Goal: Task Accomplishment & Management: Manage account settings

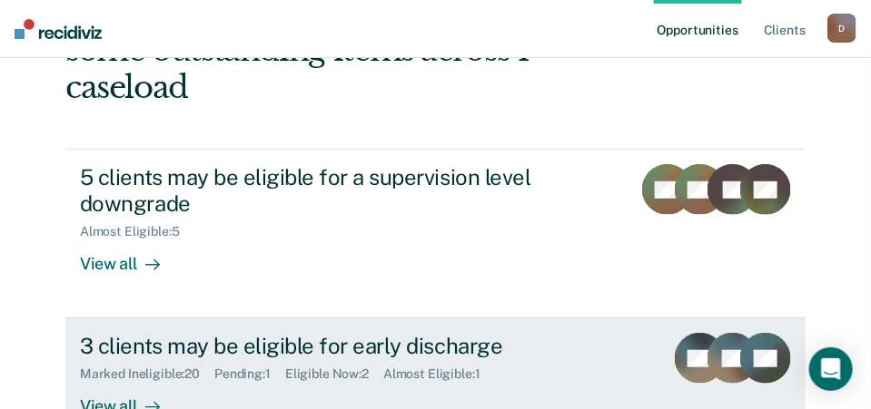
scroll to position [182, 0]
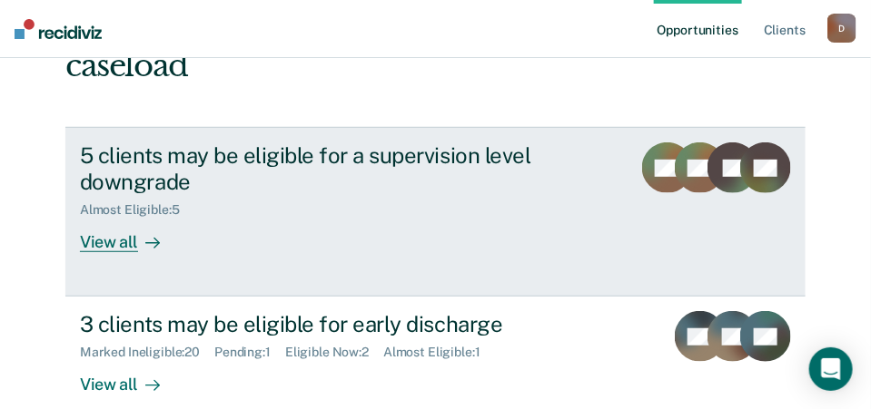
click at [88, 218] on div "View all" at bounding box center [131, 235] width 102 height 35
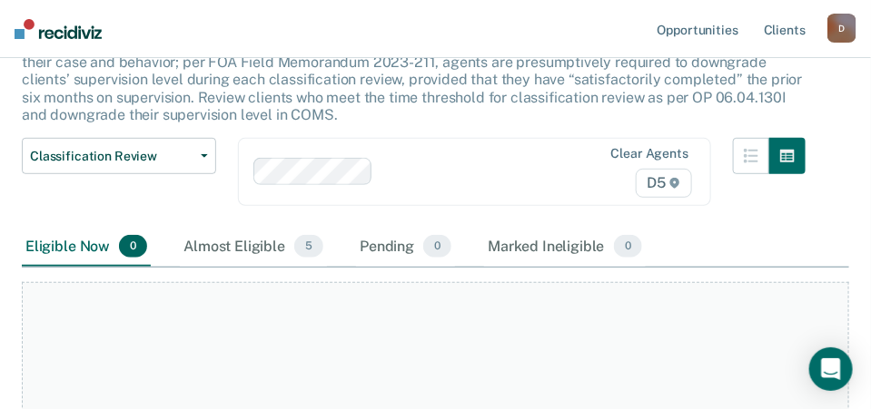
scroll to position [182, 0]
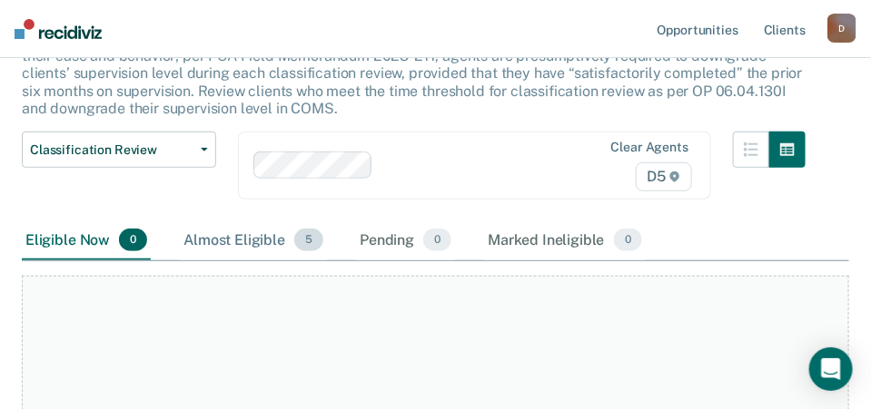
click at [227, 237] on div "Almost Eligible 5" at bounding box center [253, 242] width 147 height 40
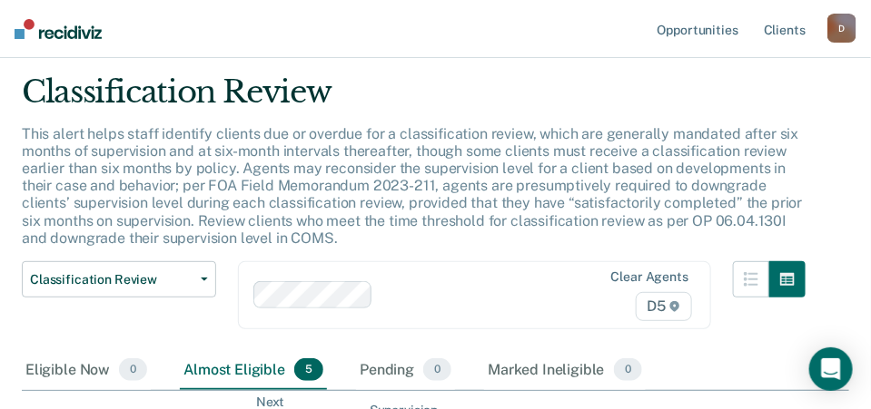
scroll to position [0, 0]
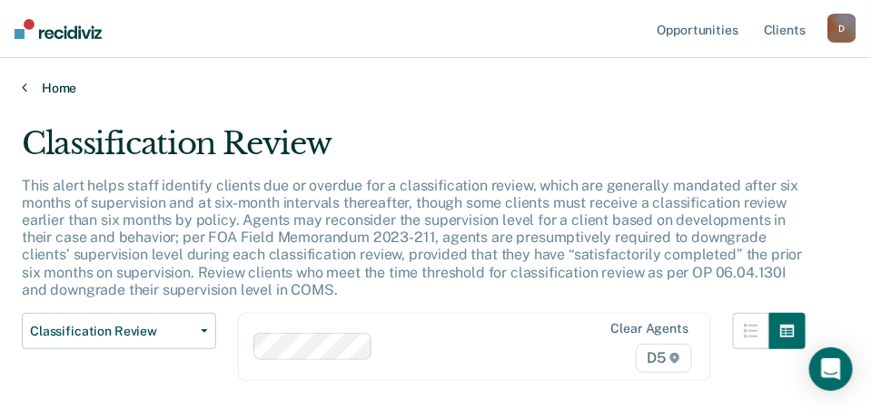
click at [33, 87] on link "Home" at bounding box center [435, 88] width 827 height 16
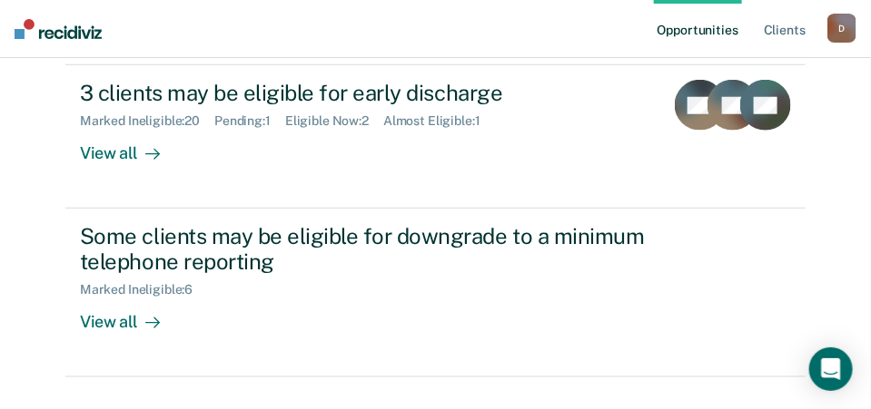
scroll to position [322, 0]
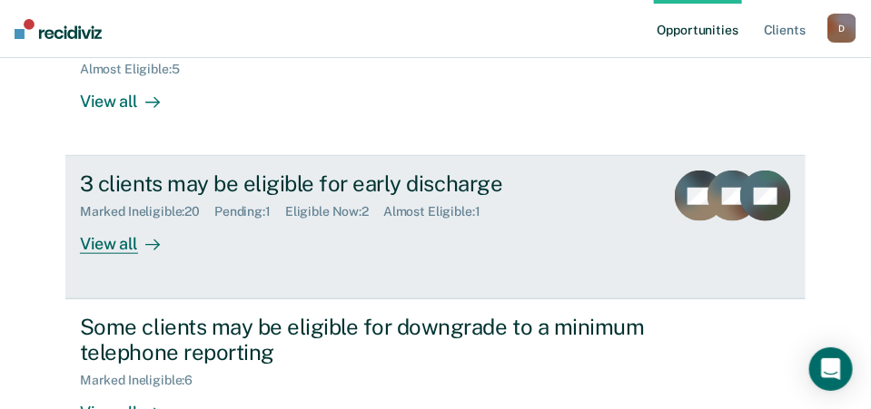
click at [113, 220] on div "View all" at bounding box center [131, 237] width 102 height 35
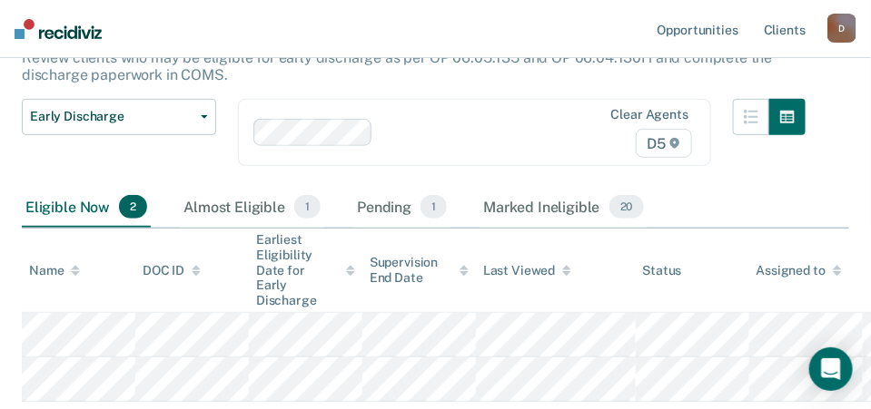
scroll to position [182, 0]
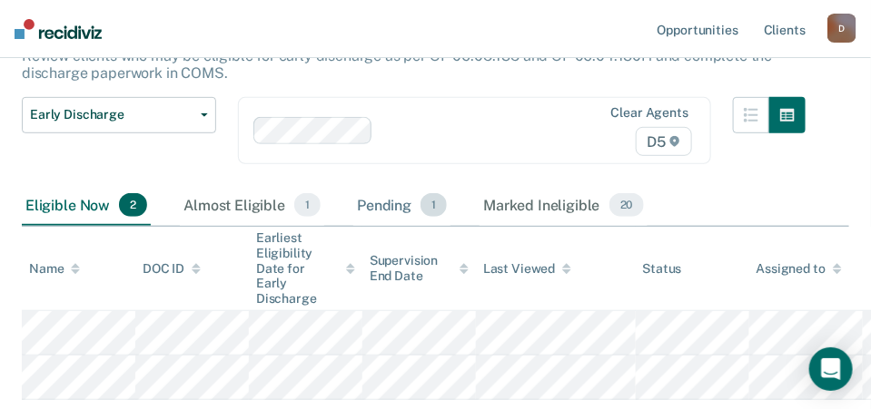
click at [419, 195] on div "Pending 1" at bounding box center [401, 206] width 97 height 40
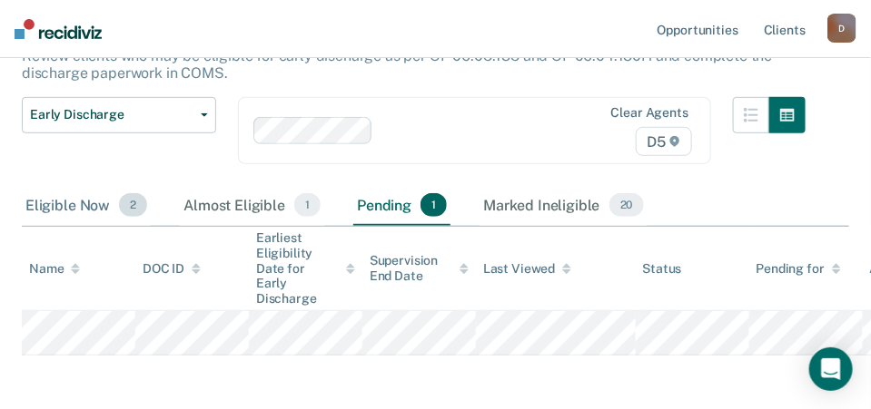
click at [62, 202] on div "Eligible Now 2" at bounding box center [86, 206] width 129 height 40
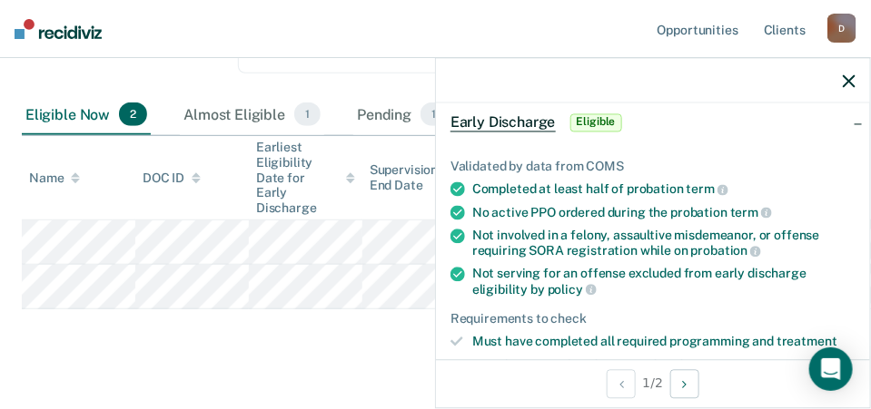
scroll to position [272, 0]
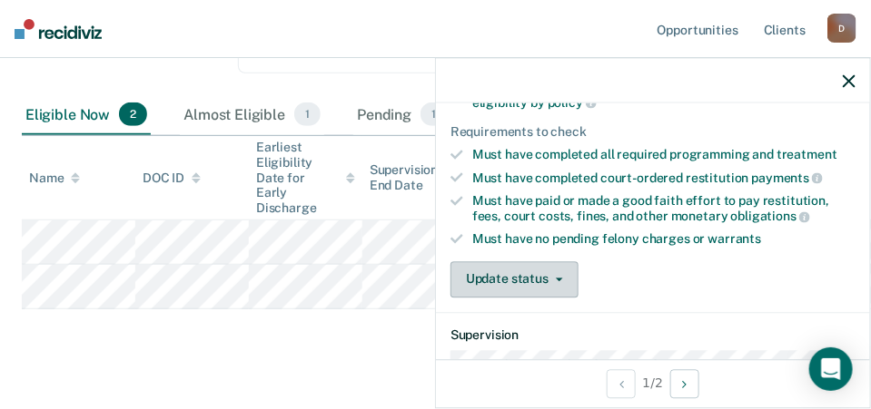
click at [545, 281] on button "Update status" at bounding box center [514, 279] width 128 height 36
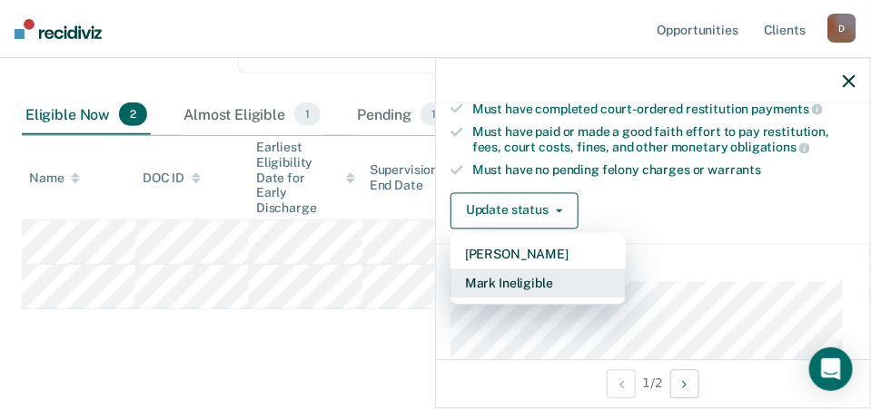
scroll to position [364, 0]
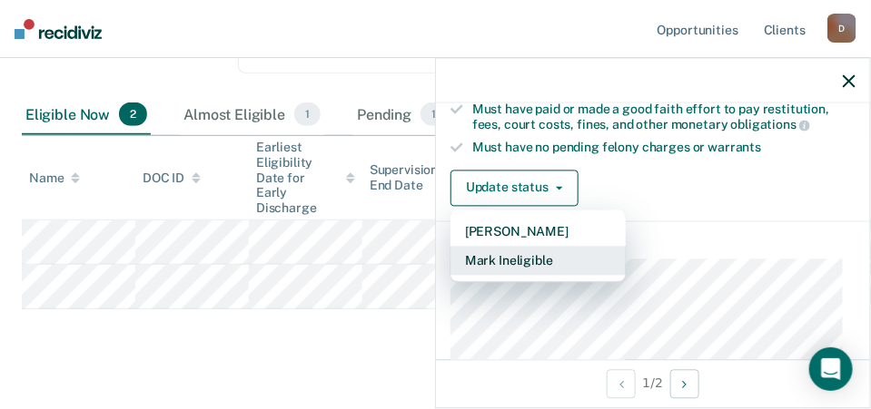
click at [519, 251] on button "Mark Ineligible" at bounding box center [537, 260] width 175 height 29
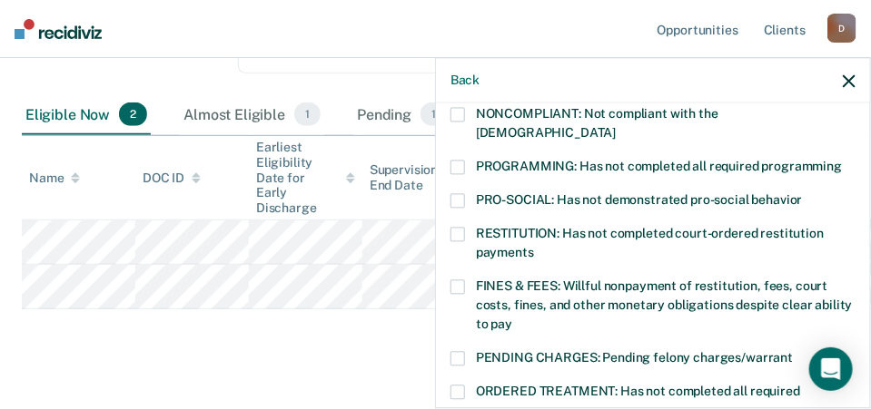
scroll to position [273, 0]
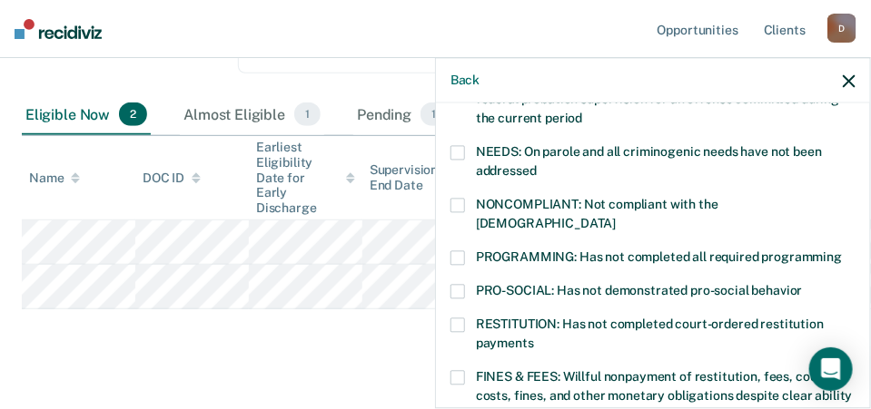
click at [461, 202] on span at bounding box center [457, 206] width 15 height 15
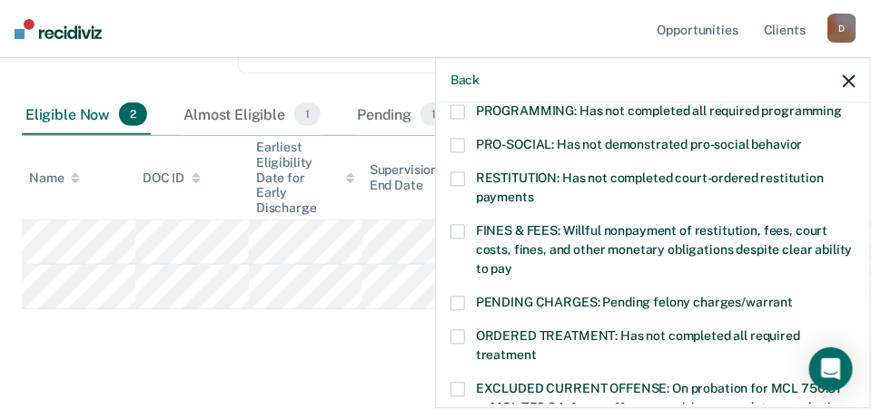
scroll to position [455, 0]
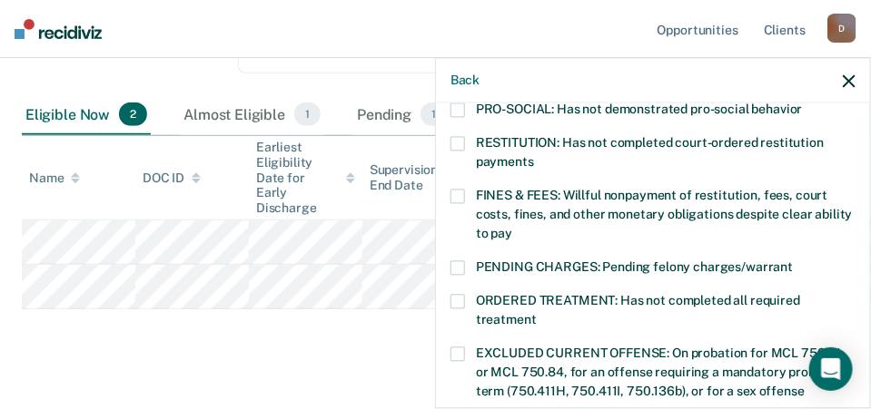
click at [461, 261] on span at bounding box center [457, 268] width 15 height 15
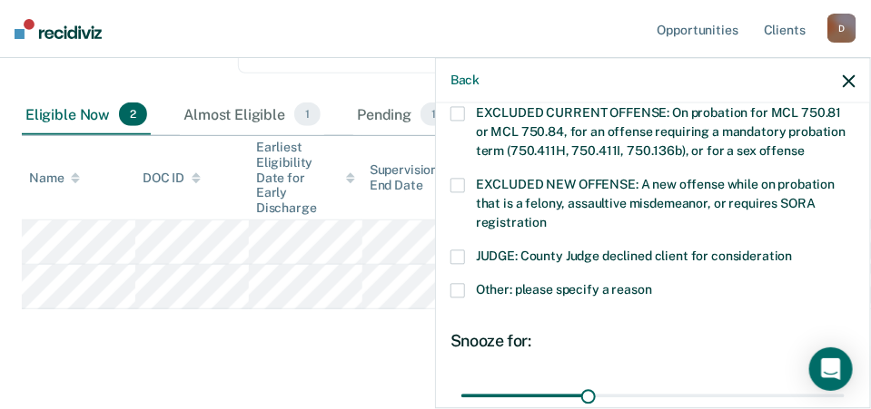
scroll to position [727, 0]
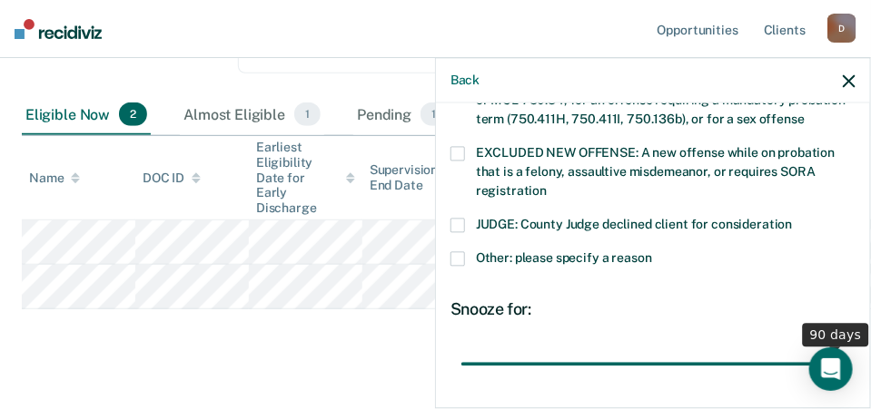
drag, startPoint x: 582, startPoint y: 344, endPoint x: 888, endPoint y: 317, distance: 307.1
type input "90"
click at [844, 349] on input "range" at bounding box center [652, 365] width 383 height 32
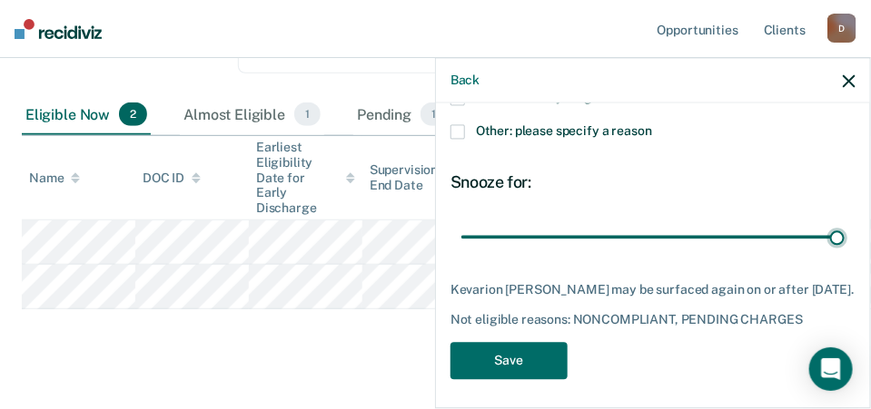
scroll to position [854, 0]
click at [531, 359] on button "Save" at bounding box center [508, 361] width 117 height 37
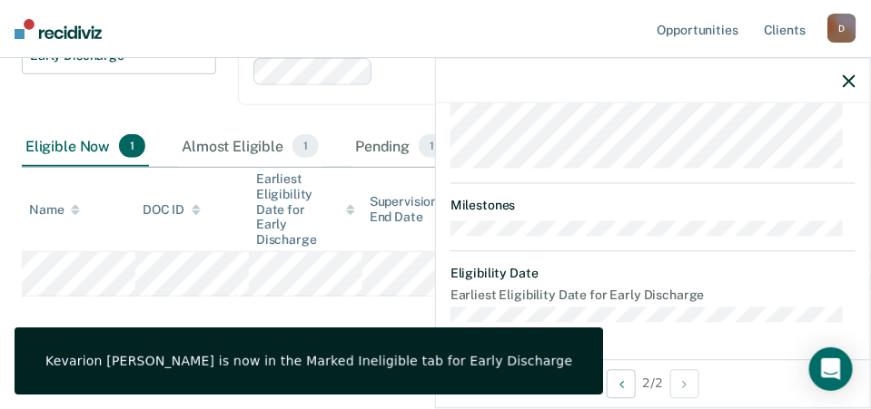
scroll to position [604, 0]
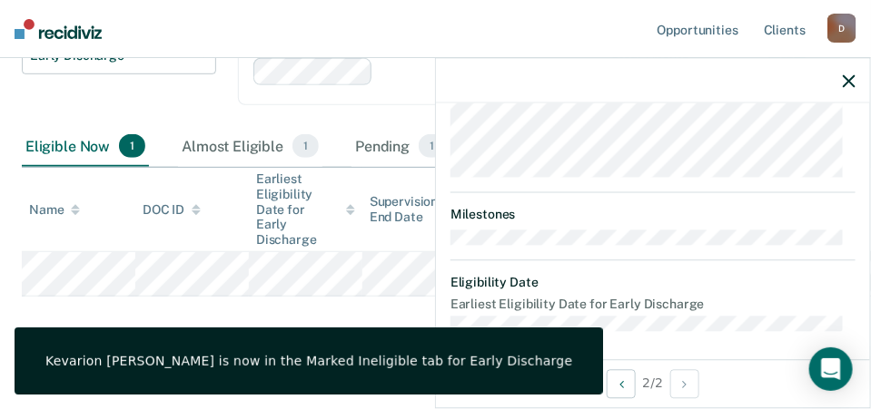
click at [280, 301] on div "Early Discharge Early Discharge is the termination of the period of probation o…" at bounding box center [435, 117] width 827 height 465
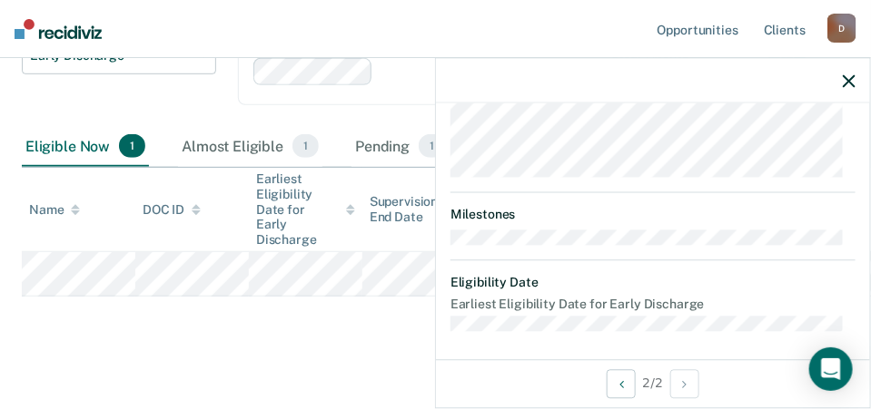
click at [321, 354] on main "Early Discharge Early Discharge is the termination of the period of probation o…" at bounding box center [435, 139] width 871 height 566
click at [176, 355] on main "Early Discharge Early Discharge is the termination of the period of probation o…" at bounding box center [435, 139] width 871 height 566
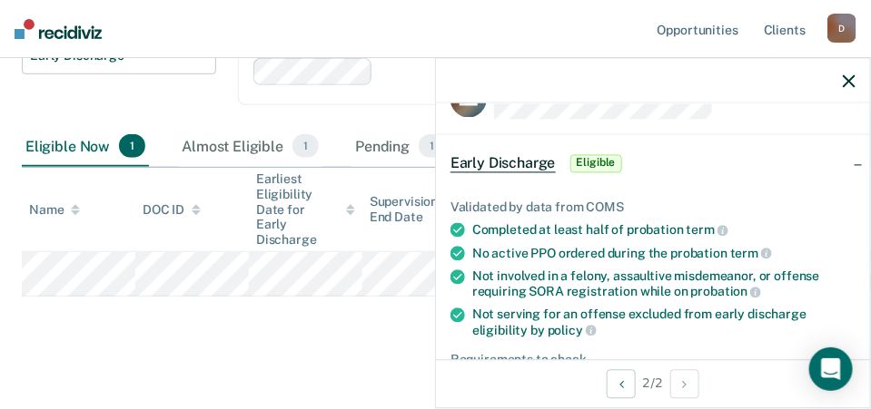
scroll to position [0, 0]
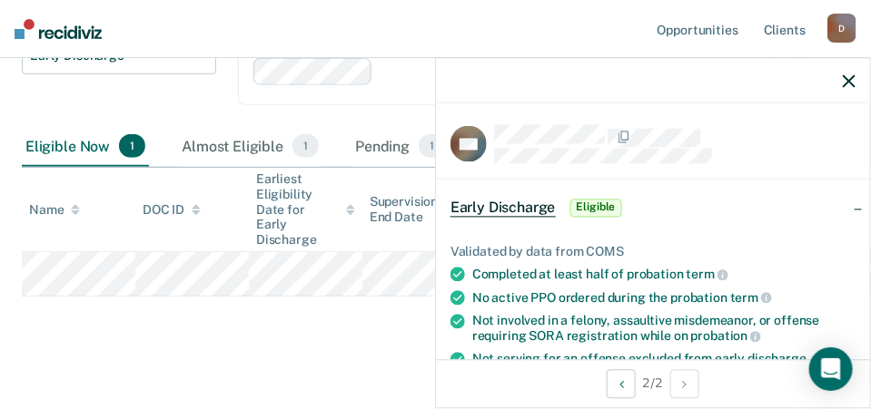
click at [852, 84] on icon "button" at bounding box center [848, 80] width 13 height 13
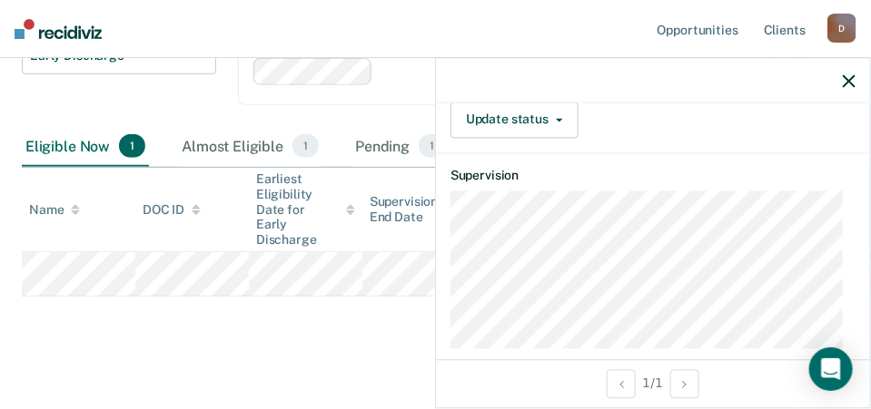
scroll to position [363, 0]
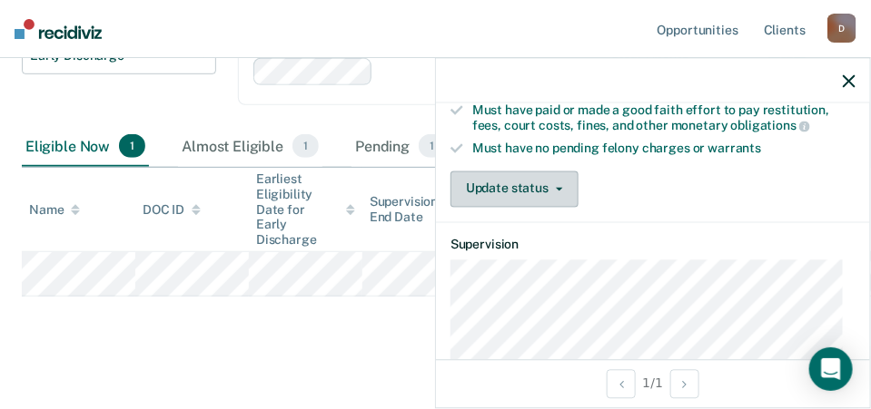
click at [551, 187] on span "button" at bounding box center [555, 189] width 15 height 4
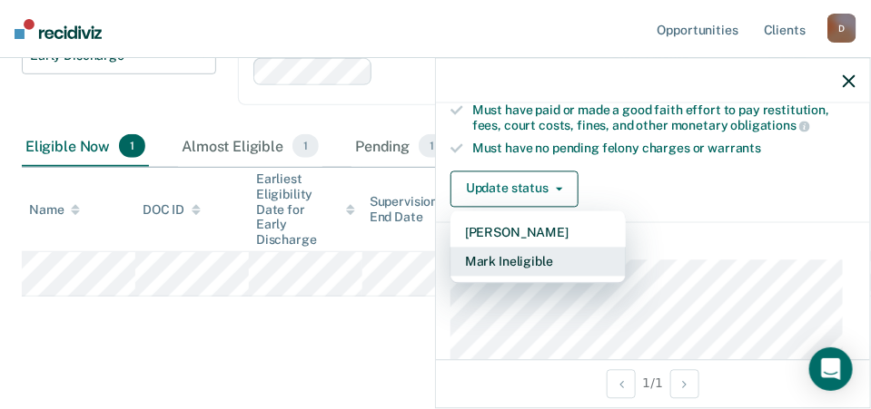
click at [534, 254] on button "Mark Ineligible" at bounding box center [537, 261] width 175 height 29
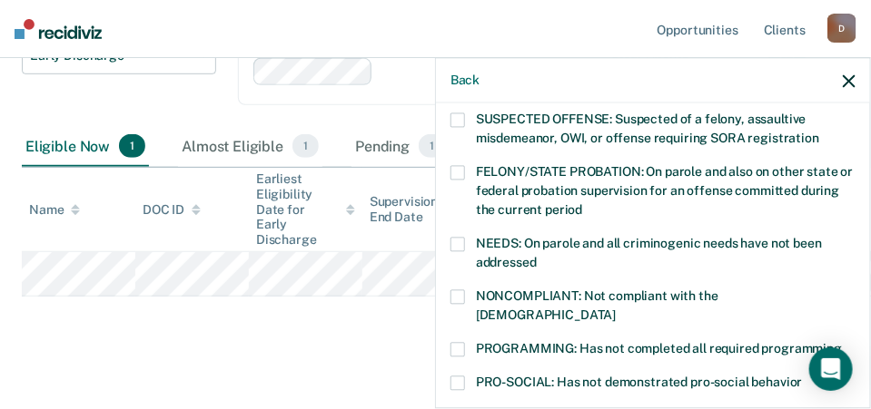
scroll to position [272, 0]
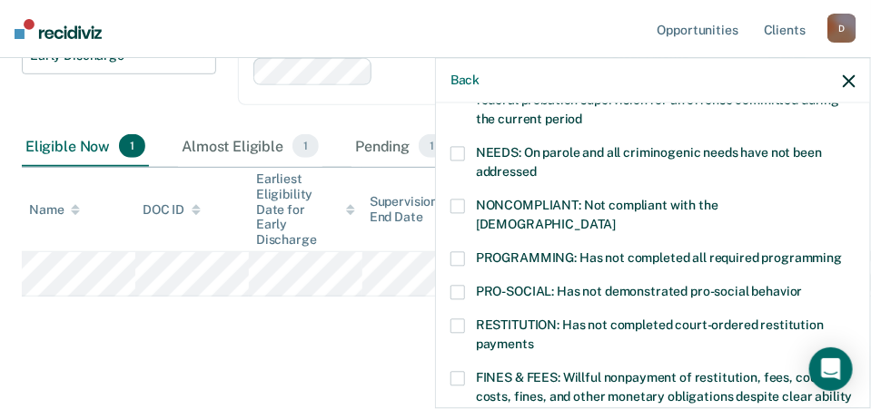
click at [458, 372] on span at bounding box center [457, 379] width 15 height 15
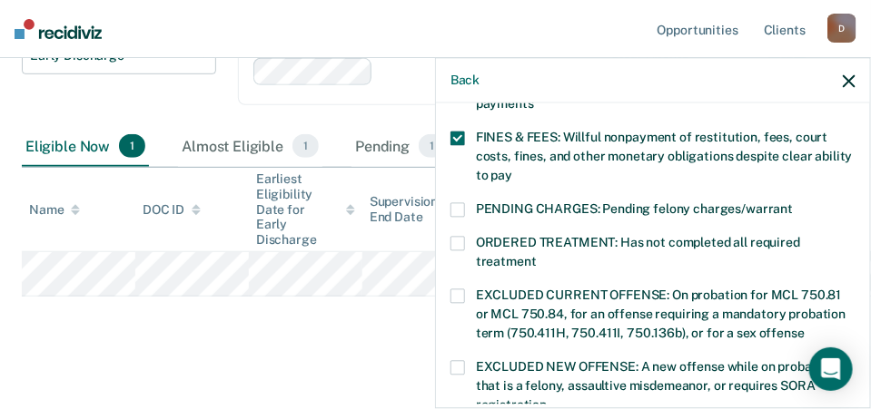
scroll to position [726, 0]
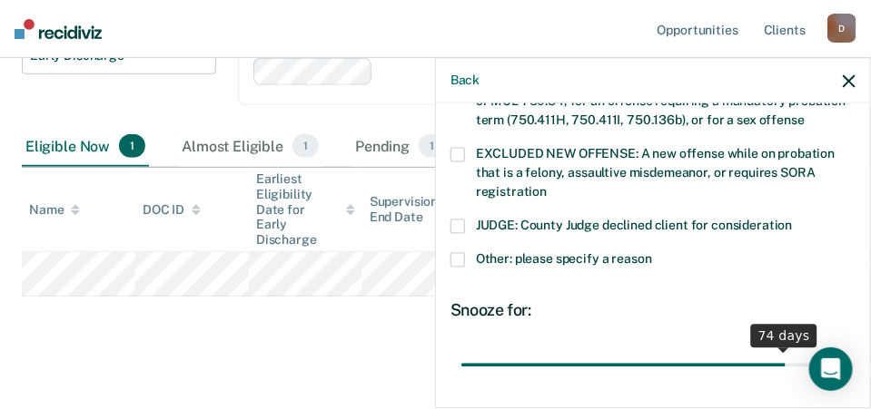
drag, startPoint x: 586, startPoint y: 341, endPoint x: 888, endPoint y: 282, distance: 307.1
type input "86"
click at [844, 350] on input "range" at bounding box center [652, 366] width 383 height 32
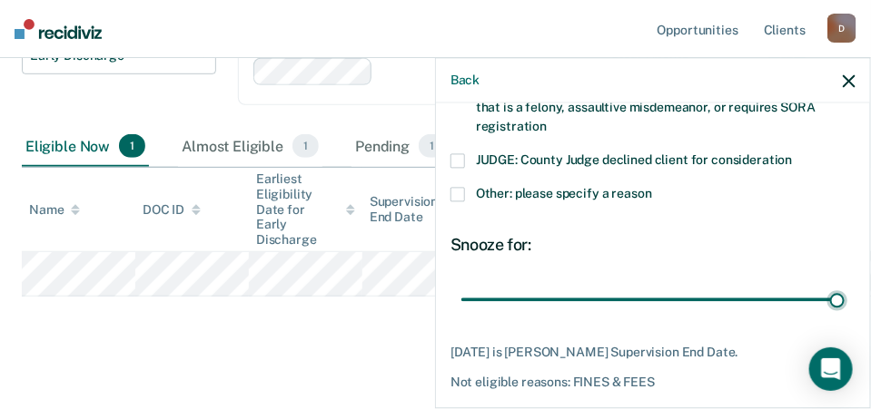
scroll to position [839, 0]
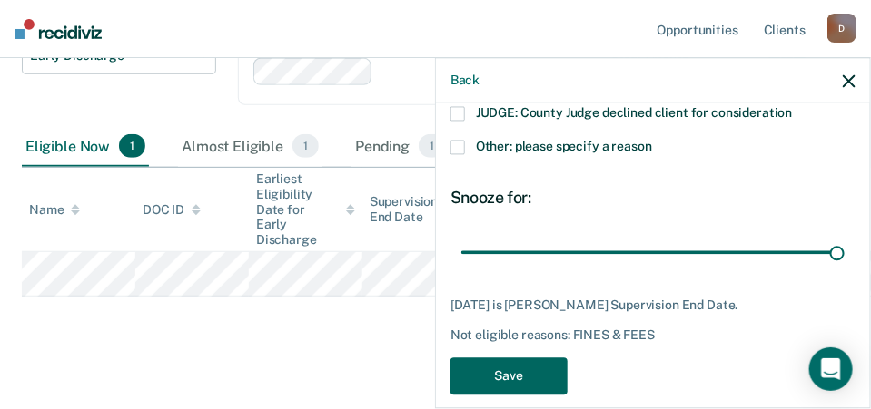
click at [535, 359] on button "Save" at bounding box center [508, 377] width 117 height 37
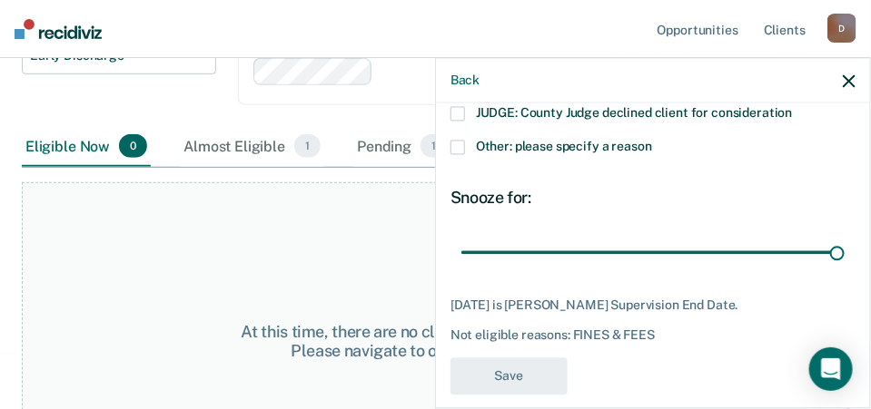
scroll to position [761, 0]
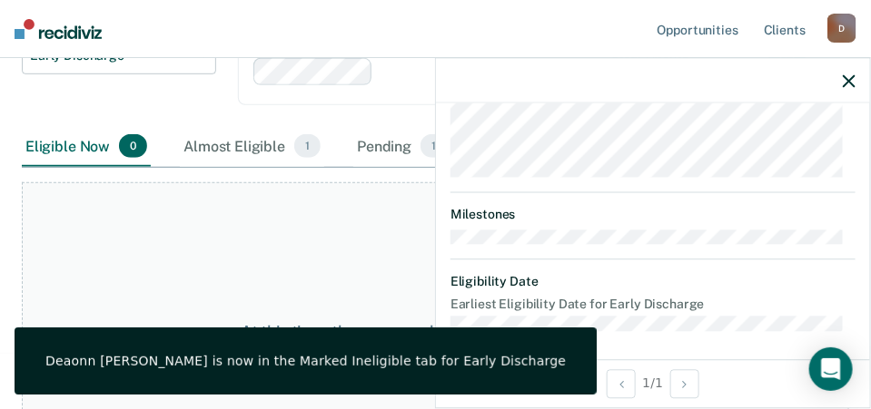
click at [195, 244] on div "At this time, there are no clients who are Eligible Now. Please navigate to one…" at bounding box center [435, 341] width 827 height 319
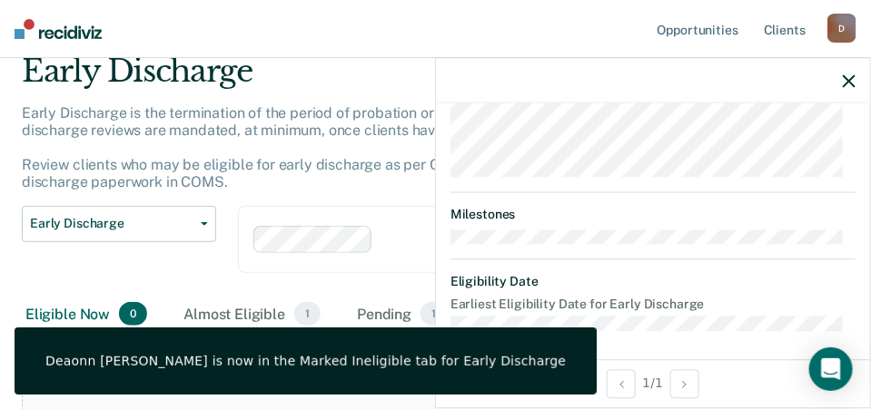
scroll to position [0, 0]
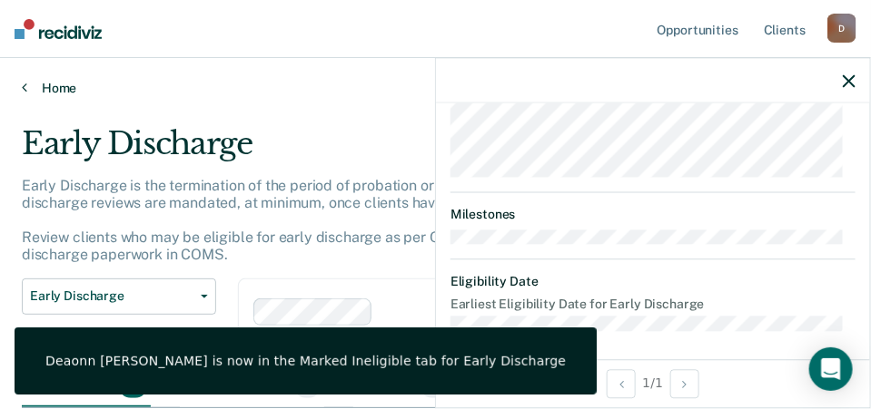
click at [25, 85] on icon at bounding box center [24, 87] width 5 height 15
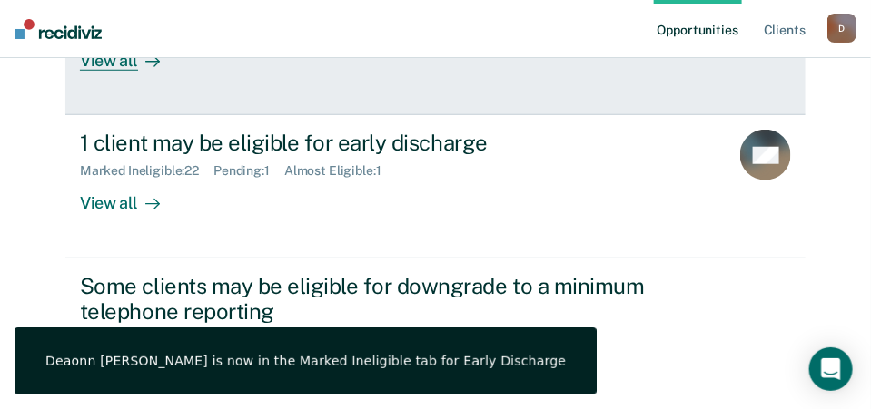
scroll to position [413, 0]
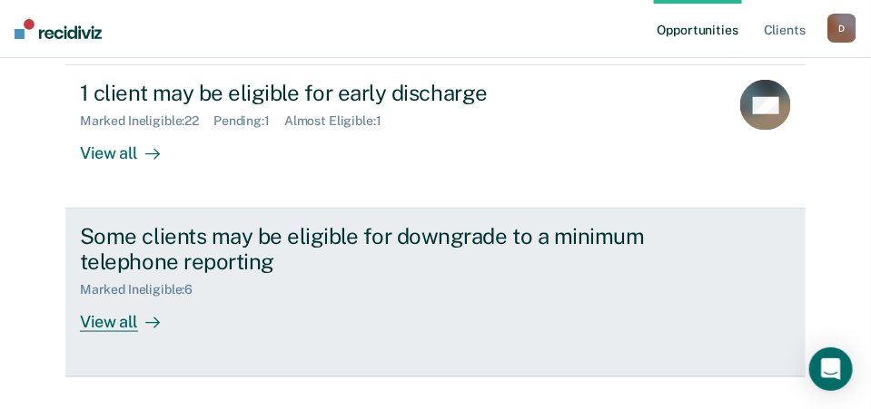
click at [110, 298] on div "View all" at bounding box center [131, 315] width 102 height 35
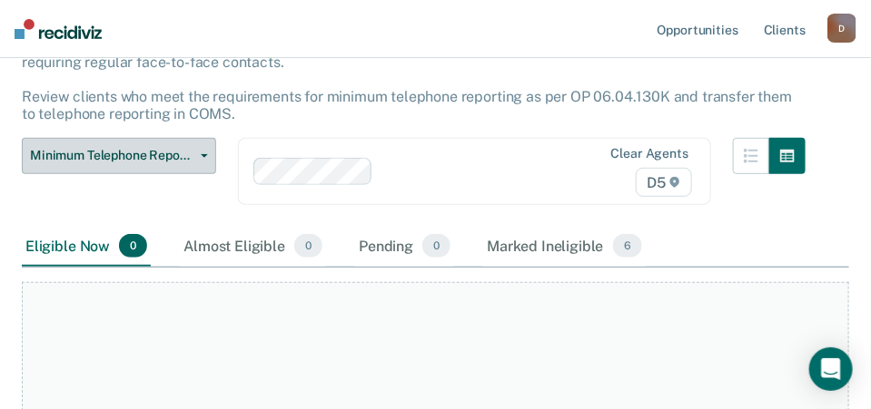
scroll to position [182, 0]
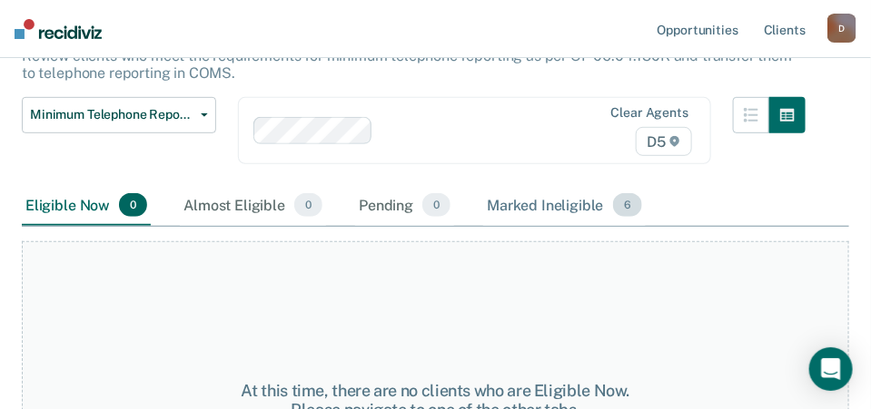
click at [578, 204] on div "Marked Ineligible 6" at bounding box center [564, 206] width 163 height 40
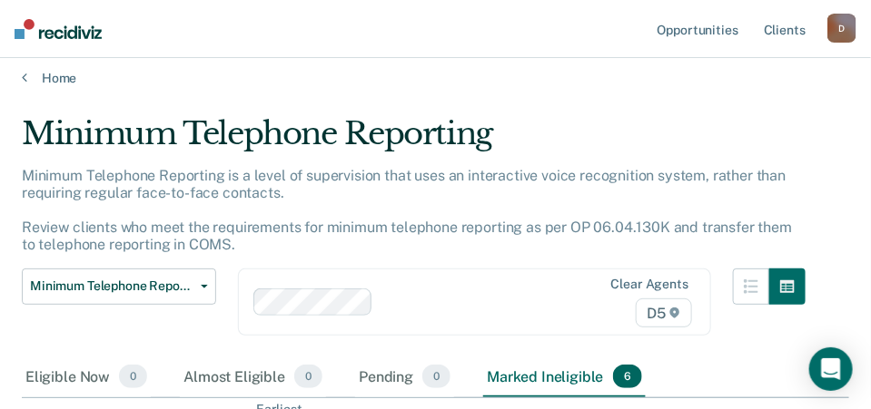
scroll to position [0, 0]
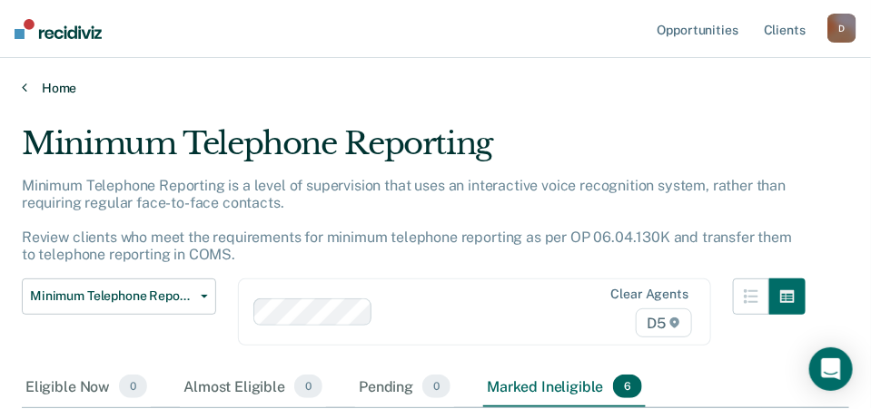
click at [27, 89] on link "Home" at bounding box center [435, 88] width 827 height 16
